Goal: Task Accomplishment & Management: Use online tool/utility

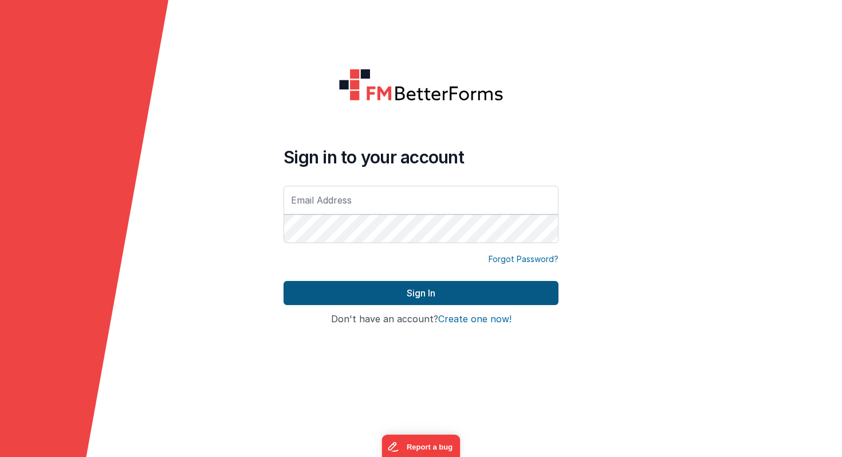
type input "[PERSON_NAME][EMAIL_ADDRESS][PERSON_NAME][DOMAIN_NAME]"
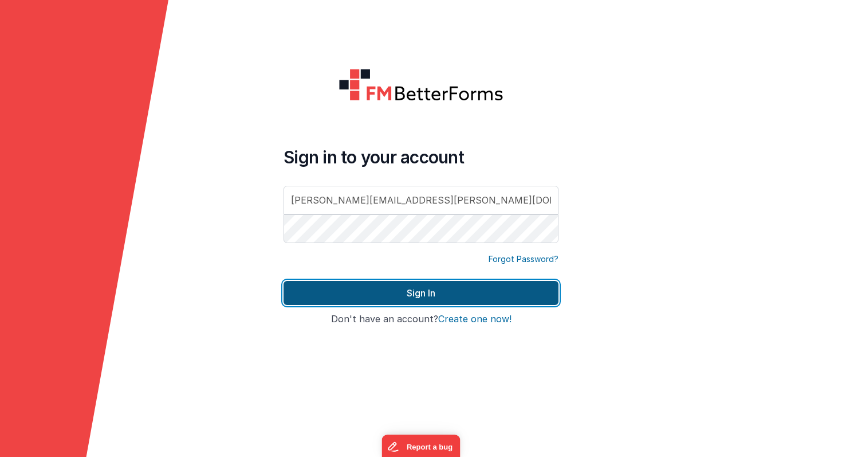
click at [435, 297] on button "Sign In" at bounding box center [421, 293] width 275 height 24
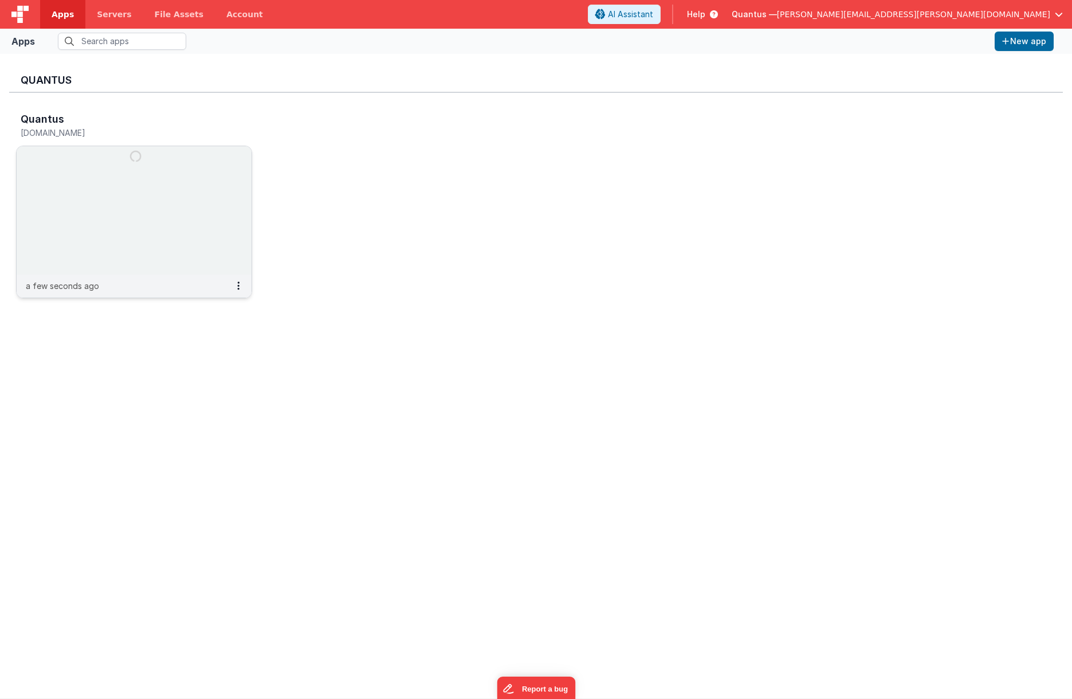
click at [131, 198] on img at bounding box center [134, 210] width 235 height 128
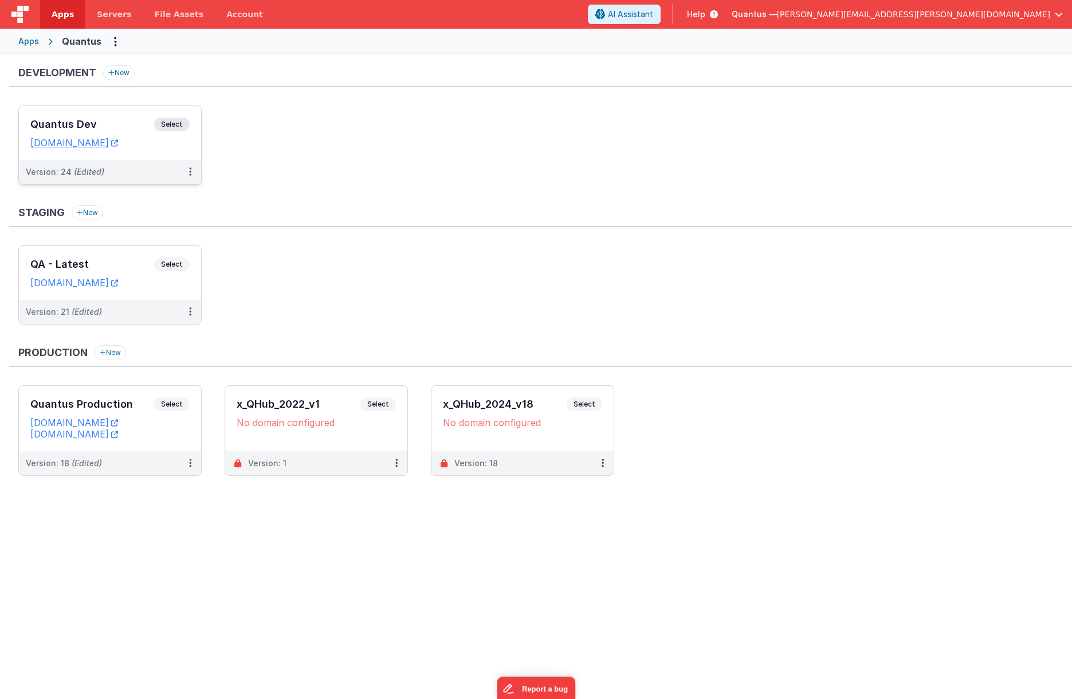
click at [133, 156] on div "Quantus Dev Select URLs [DOMAIN_NAME]" at bounding box center [110, 133] width 182 height 54
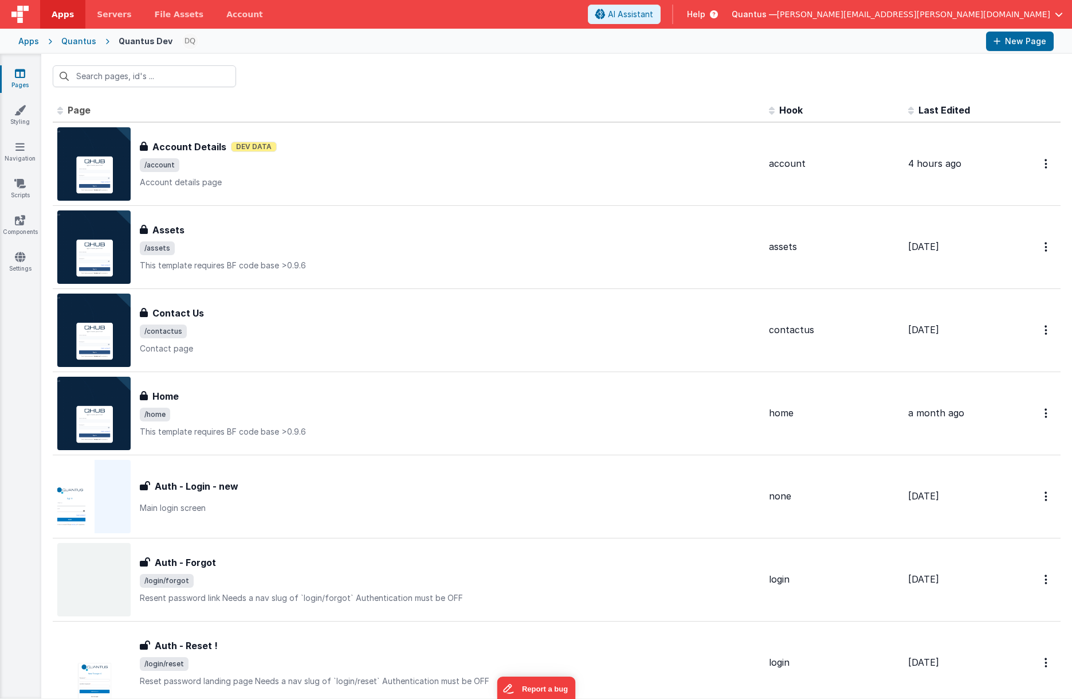
click at [842, 112] on span "Last Edited" at bounding box center [945, 109] width 52 height 11
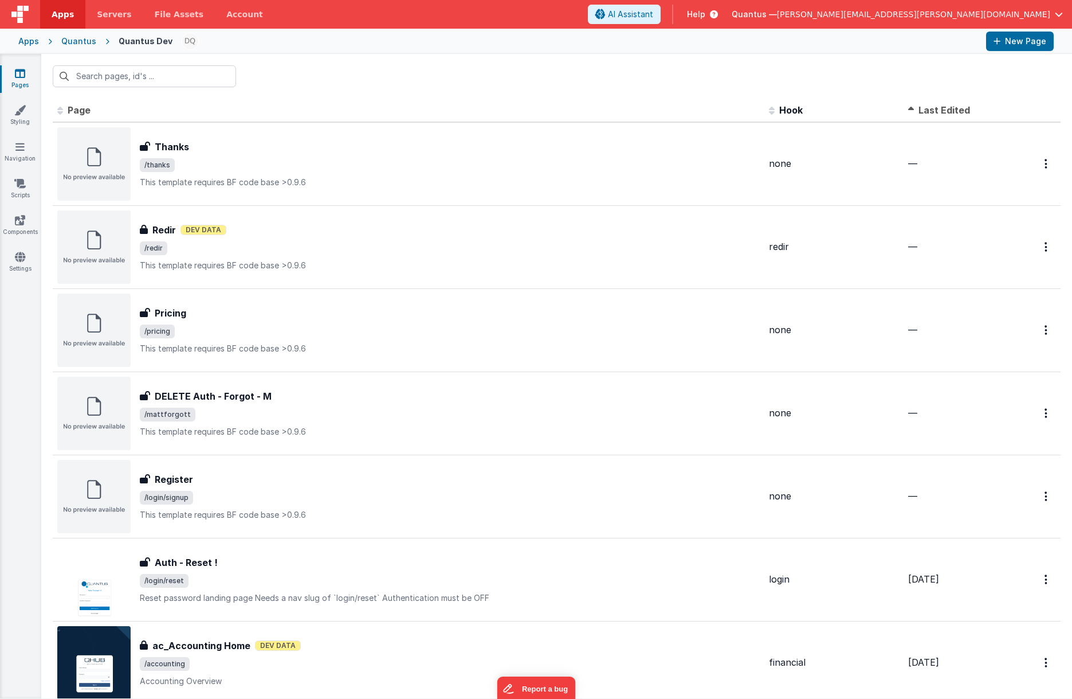
click at [842, 112] on span "Last Edited" at bounding box center [945, 109] width 52 height 11
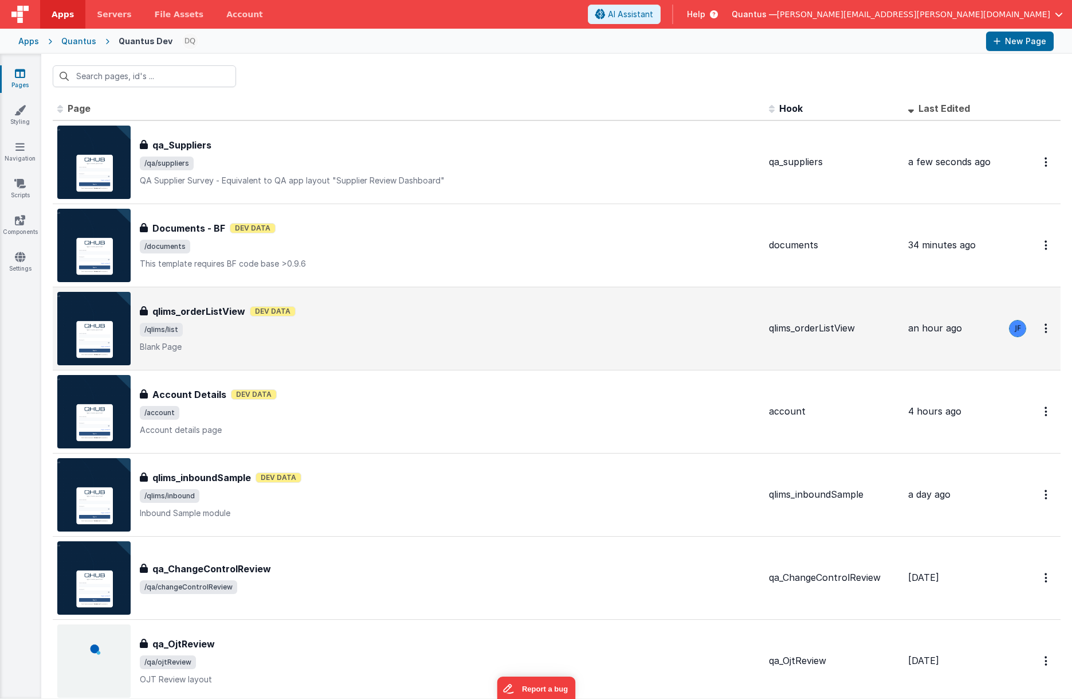
scroll to position [2, 0]
click at [842, 166] on icon "Options" at bounding box center [1046, 161] width 3 height 10
click at [842, 352] on link "Preview" at bounding box center [1005, 354] width 101 height 21
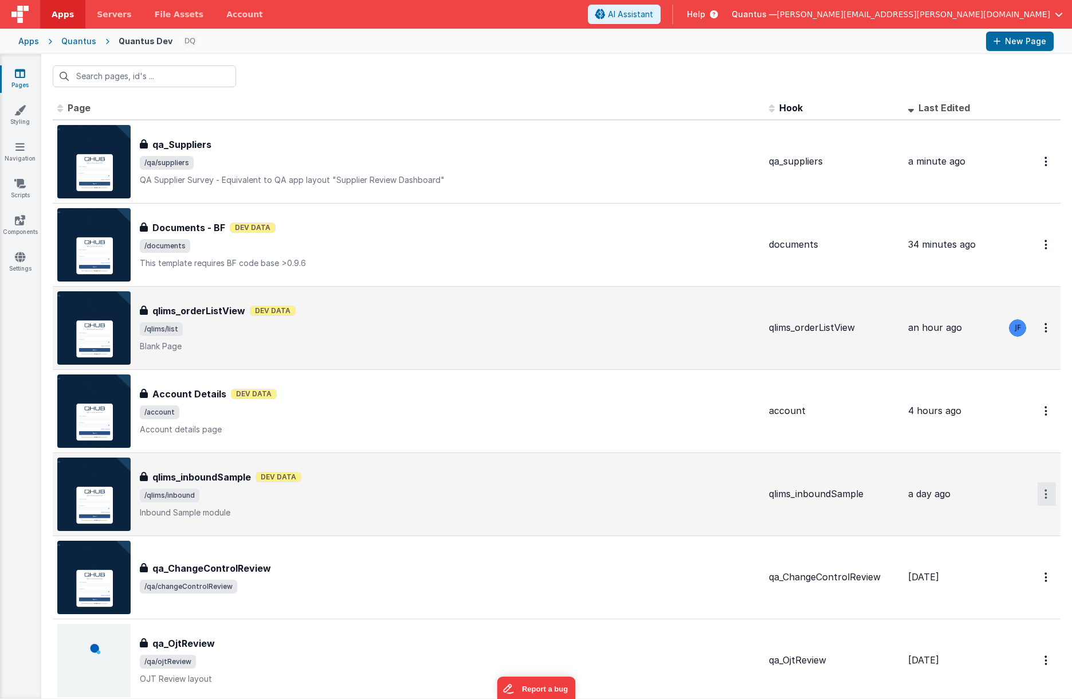
click at [842, 166] on icon "Options" at bounding box center [1046, 161] width 3 height 10
click at [842, 456] on link "Preview" at bounding box center [1005, 520] width 101 height 21
